Goal: Task Accomplishment & Management: Manage account settings

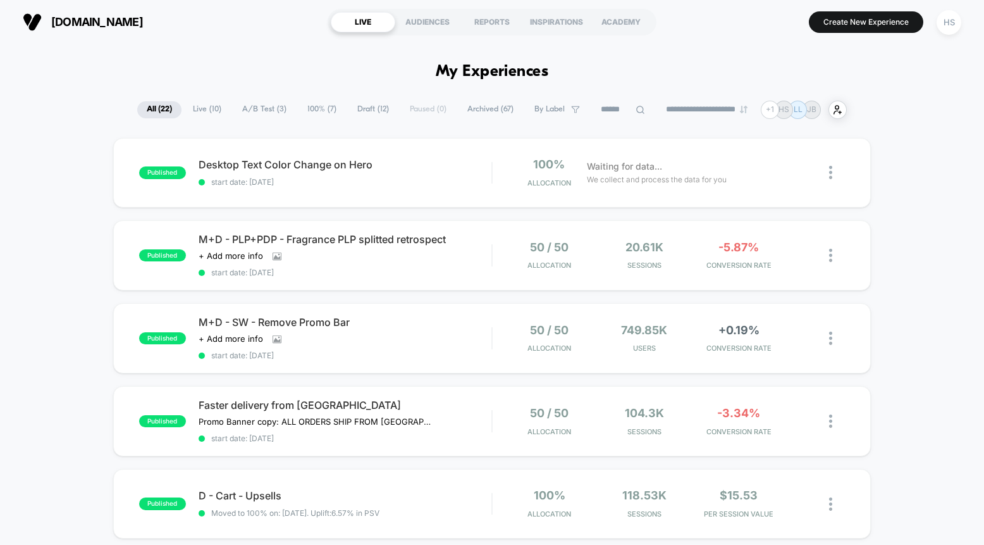
click at [315, 108] on span "100% ( 7 )" at bounding box center [322, 109] width 48 height 17
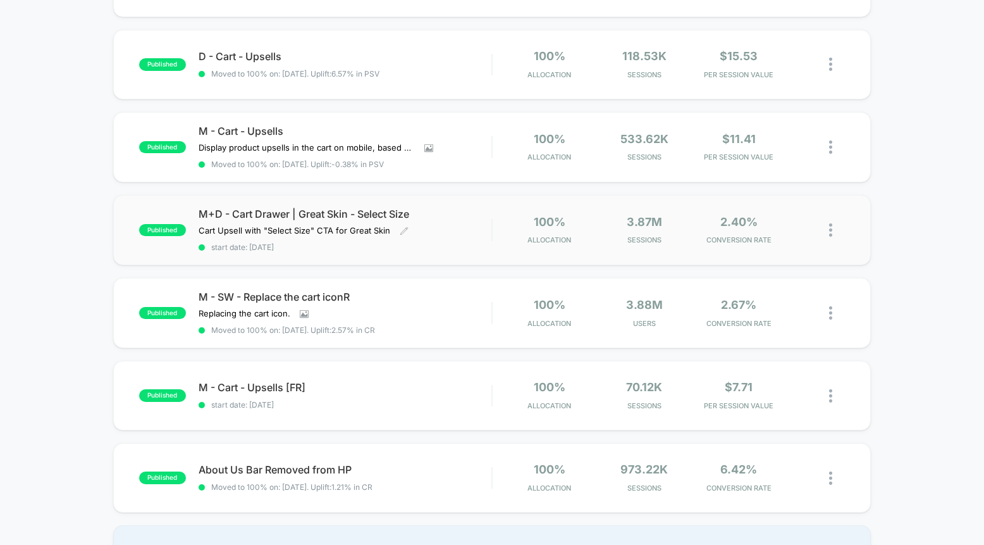
scroll to position [212, 0]
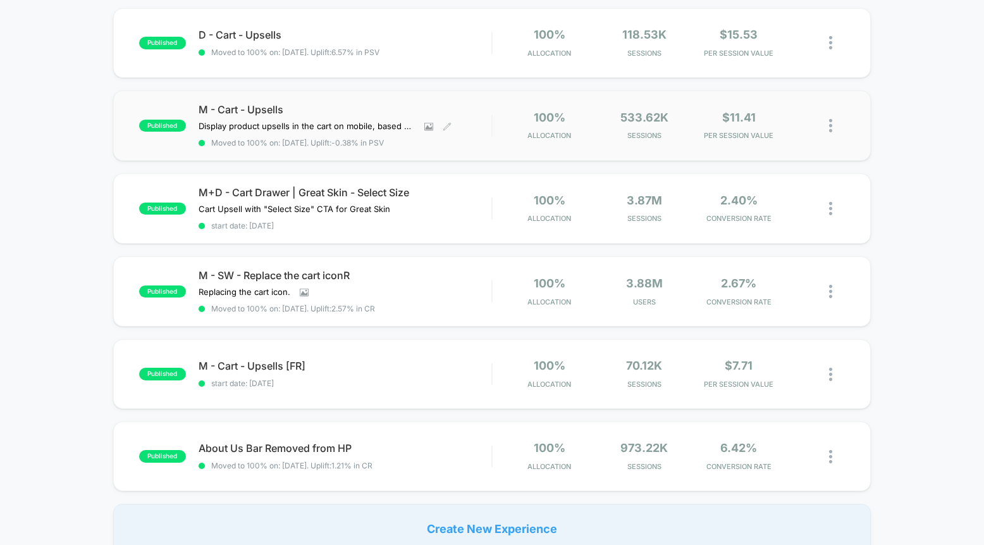
click at [378, 108] on span "M - Cart - Upsells" at bounding box center [345, 109] width 293 height 11
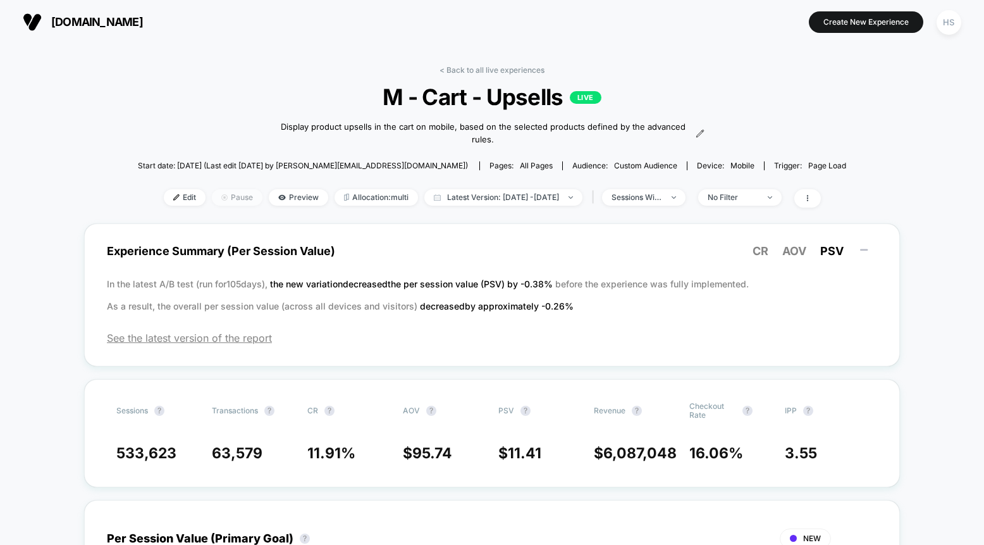
click at [219, 201] on span "Pause" at bounding box center [237, 197] width 51 height 16
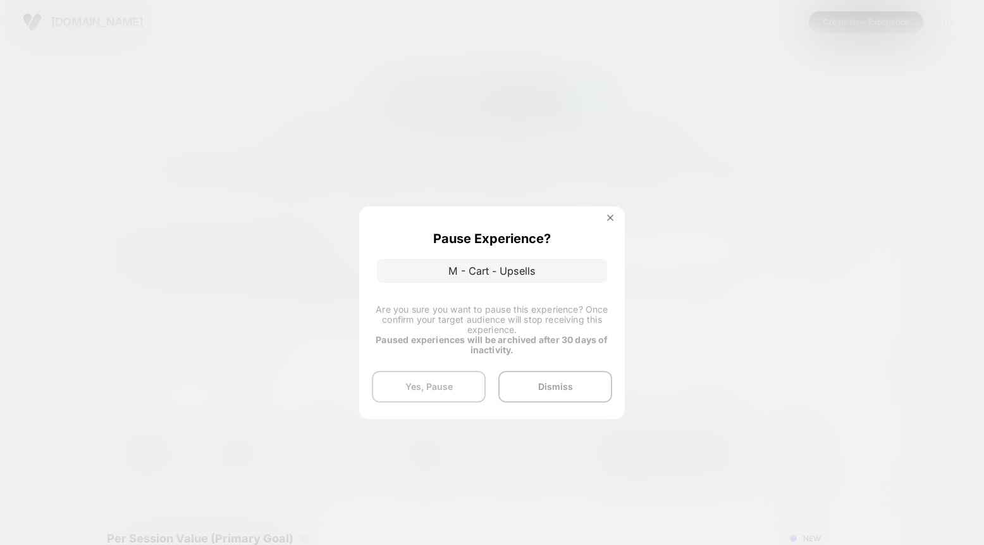
click at [448, 385] on button "Yes, Pause" at bounding box center [429, 387] width 114 height 32
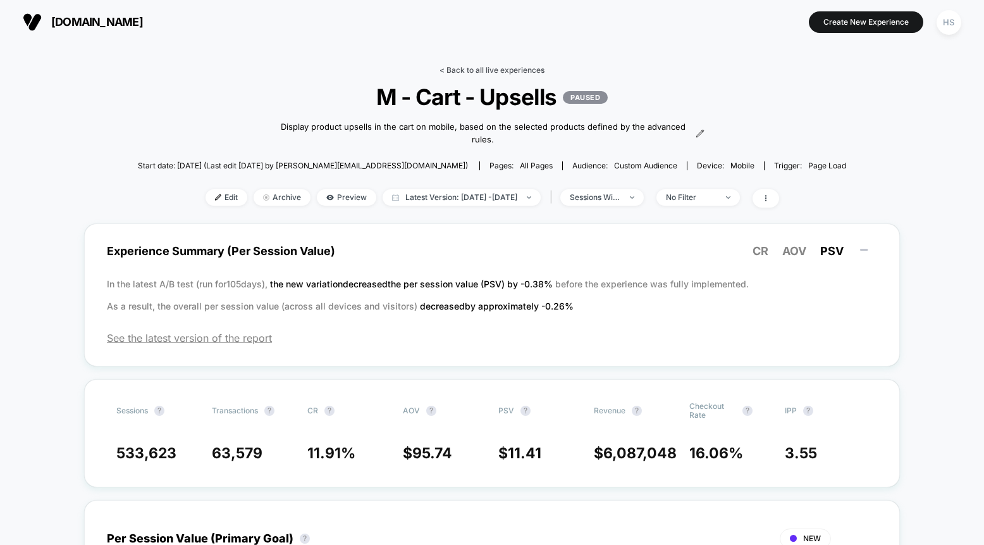
click at [467, 70] on link "< Back to all live experiences" at bounding box center [492, 69] width 105 height 9
click at [460, 68] on link "< Back to all live experiences" at bounding box center [492, 69] width 105 height 9
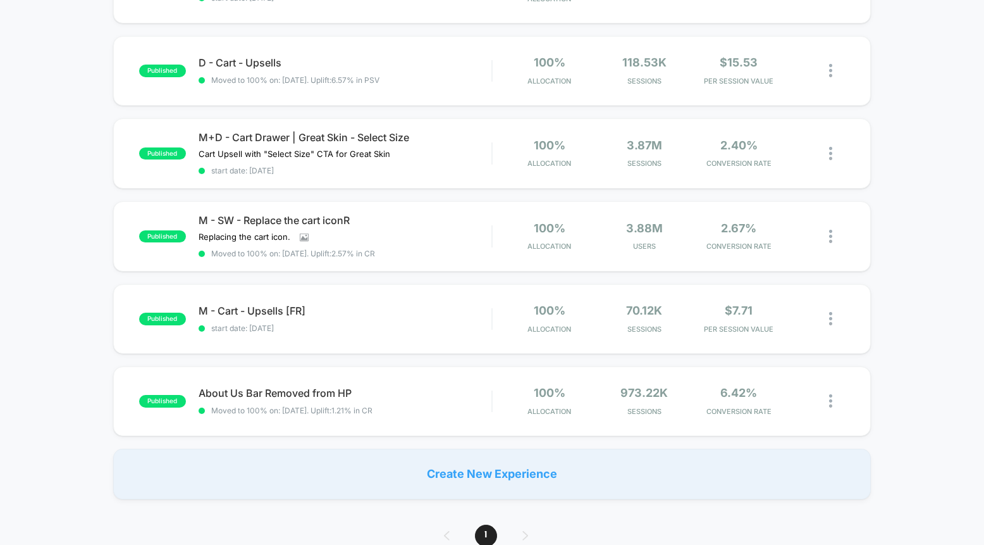
scroll to position [187, 0]
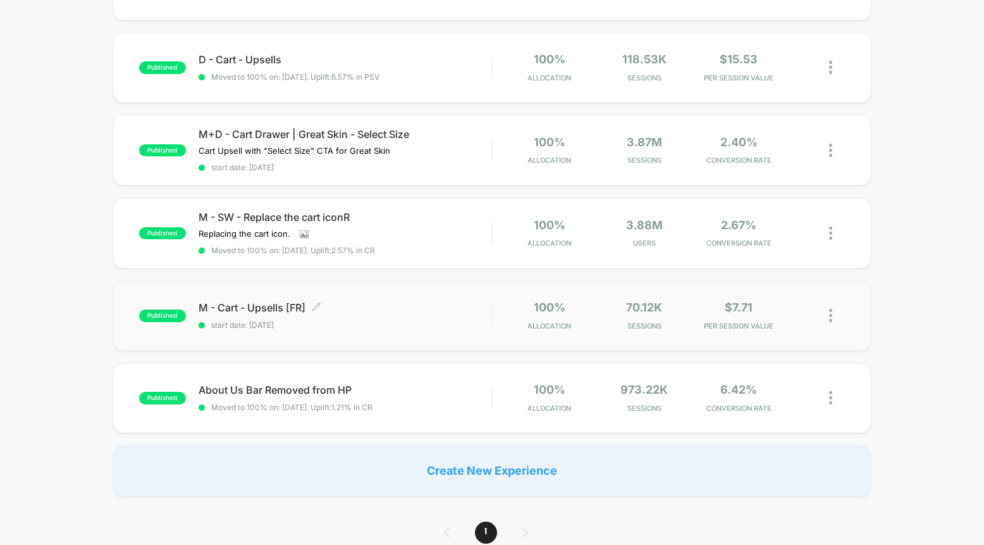
click at [333, 304] on span "M - Cart - Upsells [FR] Click to edit experience details" at bounding box center [345, 307] width 293 height 11
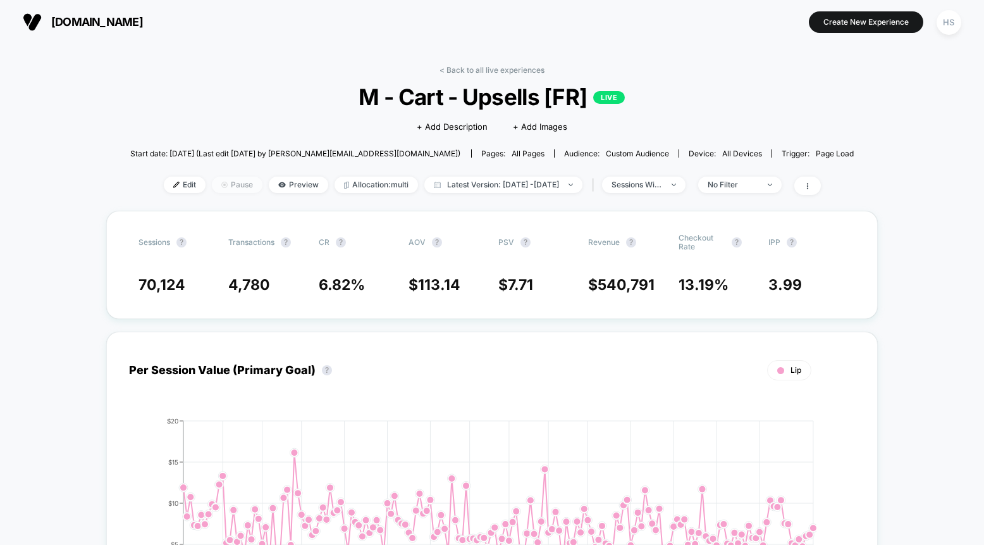
click at [218, 184] on span "Pause" at bounding box center [237, 184] width 51 height 16
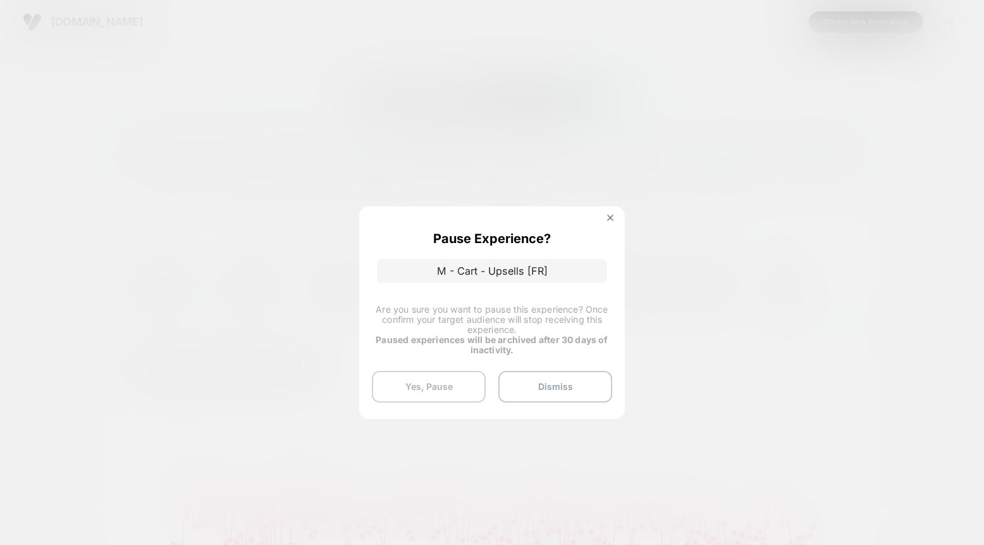
click at [449, 381] on button "Yes, Pause" at bounding box center [429, 387] width 114 height 32
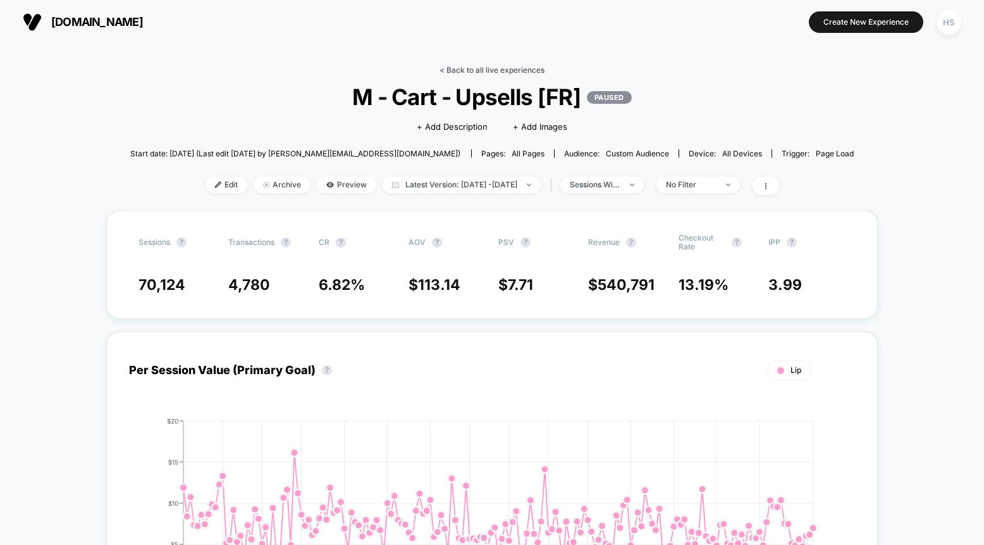
click at [488, 68] on link "< Back to all live experiences" at bounding box center [492, 69] width 105 height 9
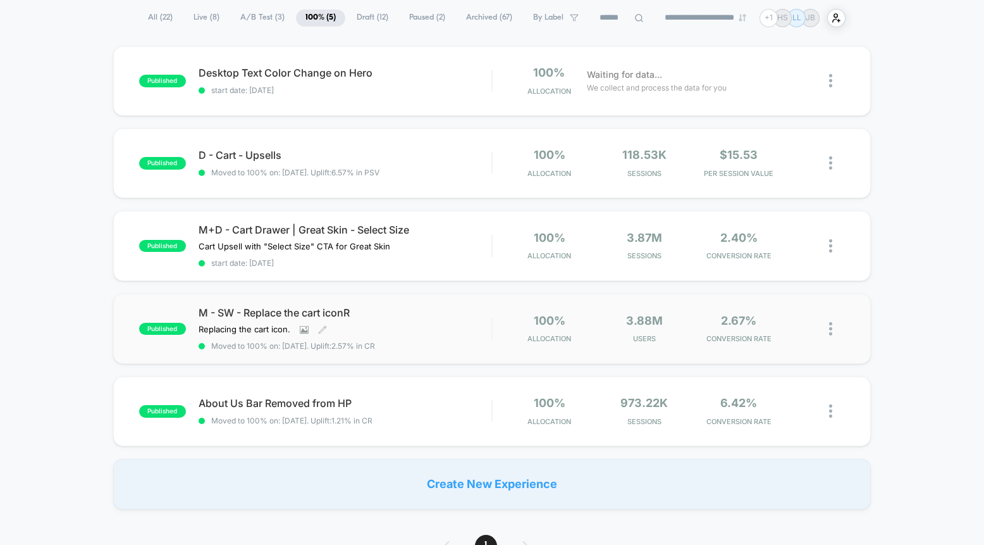
scroll to position [77, 0]
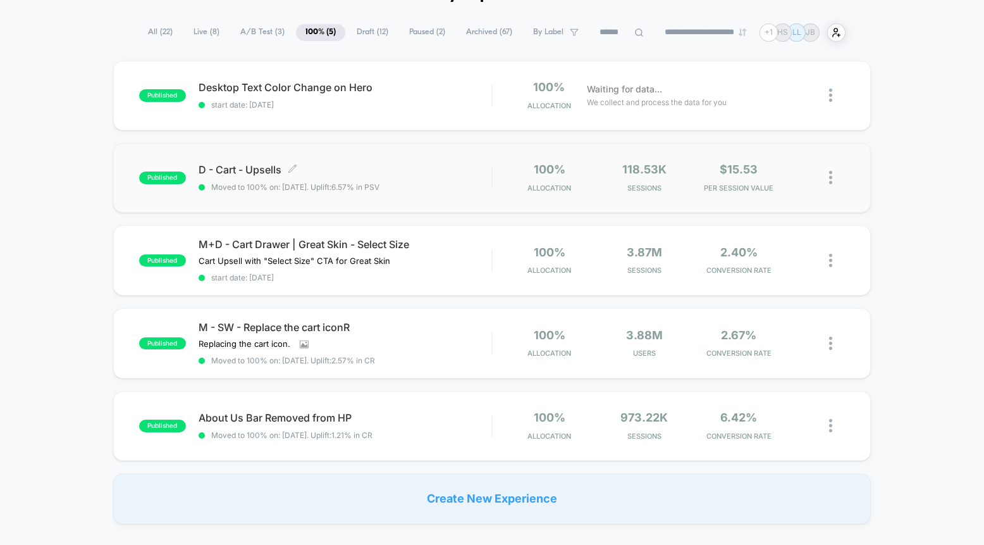
click at [379, 166] on span "D - Cart - Upsells Click to edit experience details" at bounding box center [345, 169] width 293 height 11
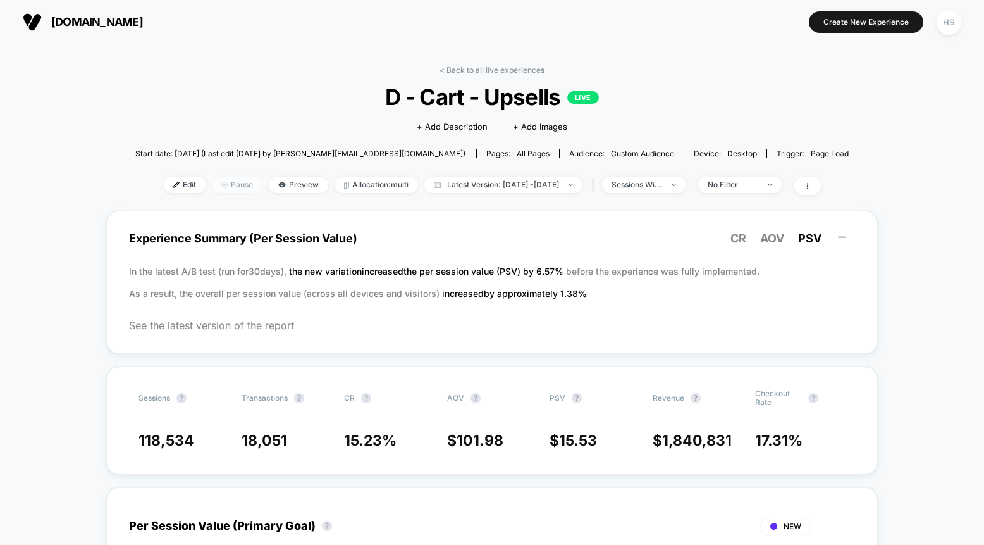
click at [212, 191] on span "Pause" at bounding box center [237, 184] width 51 height 16
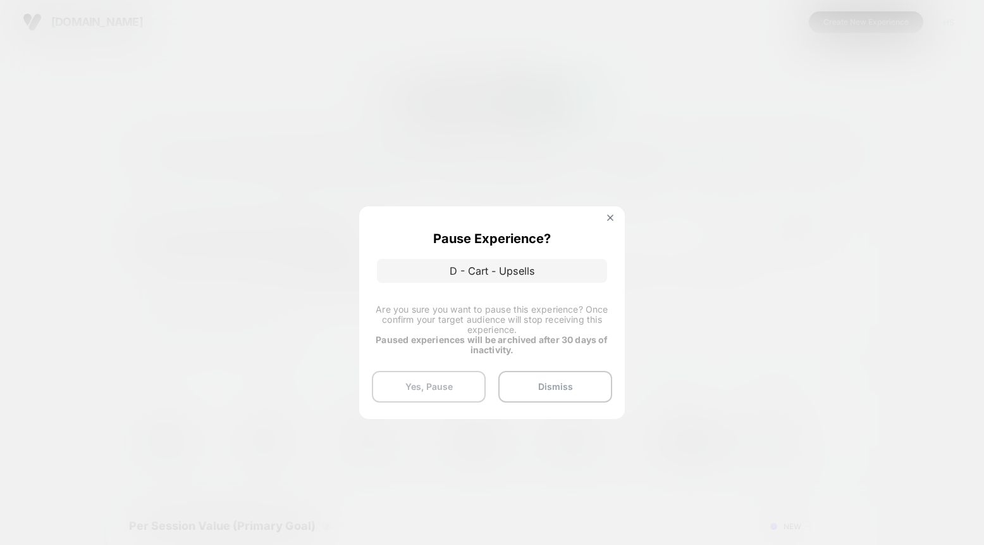
click at [445, 381] on button "Yes, Pause" at bounding box center [429, 387] width 114 height 32
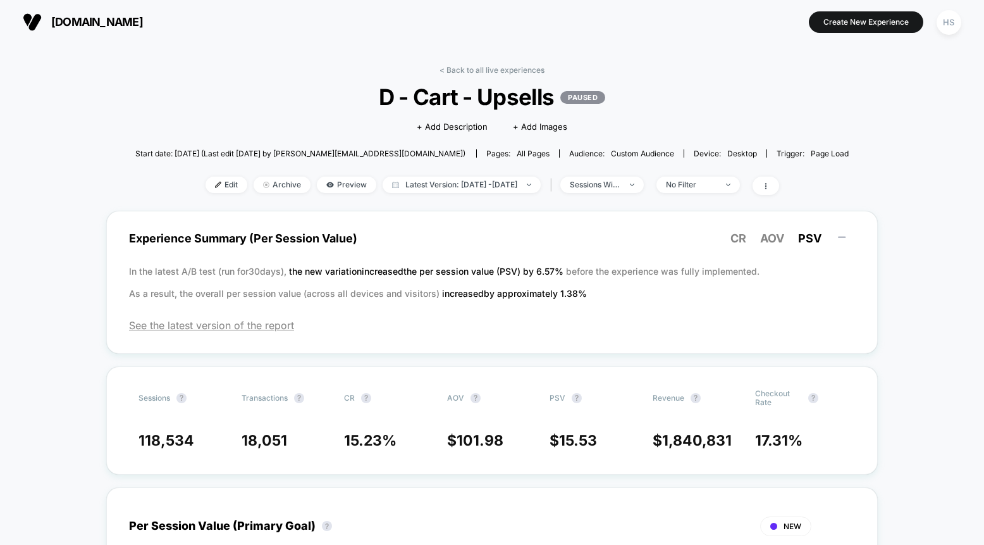
click at [695, 68] on div "< Back to all live experiences D - Cart - Upsells PAUSED Click to edit experien…" at bounding box center [492, 138] width 714 height 145
click at [464, 71] on link "< Back to all live experiences" at bounding box center [492, 69] width 105 height 9
